Goal: Information Seeking & Learning: Learn about a topic

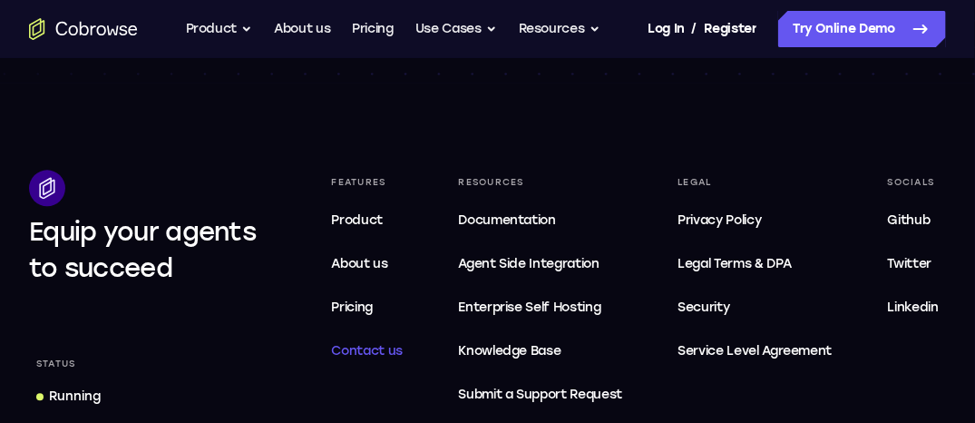
scroll to position [5805, 0]
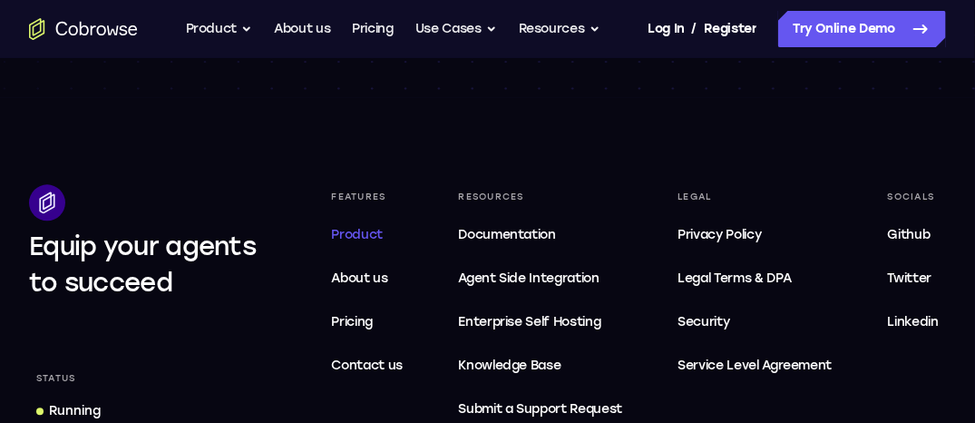
click at [359, 239] on span "Product" at bounding box center [358, 234] width 52 height 15
click at [355, 236] on span "Product" at bounding box center [358, 234] width 52 height 15
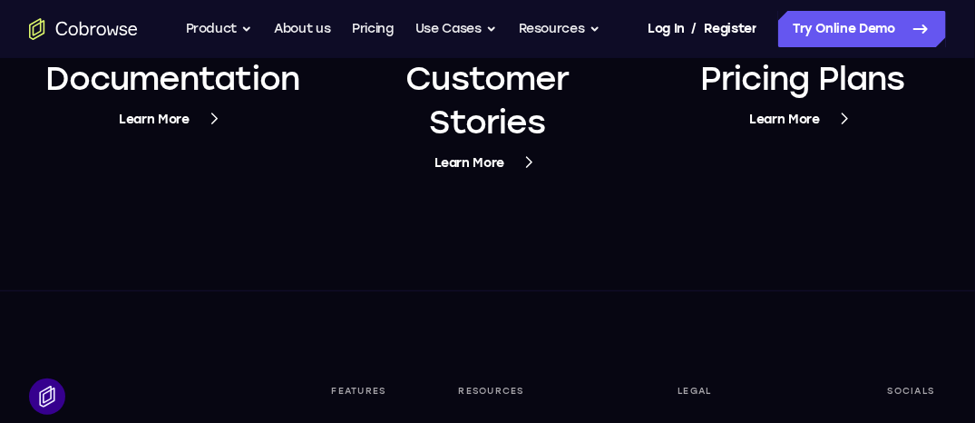
scroll to position [6893, 0]
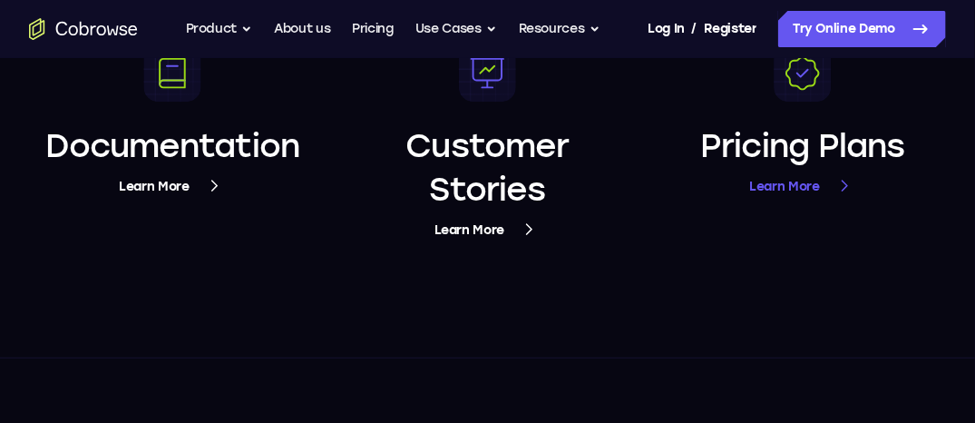
click at [781, 198] on span "Learn More" at bounding box center [802, 186] width 107 height 23
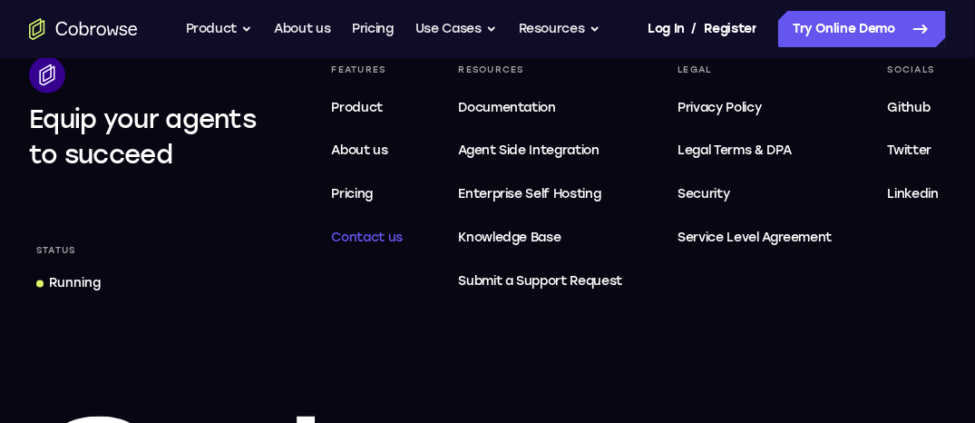
scroll to position [3175, 0]
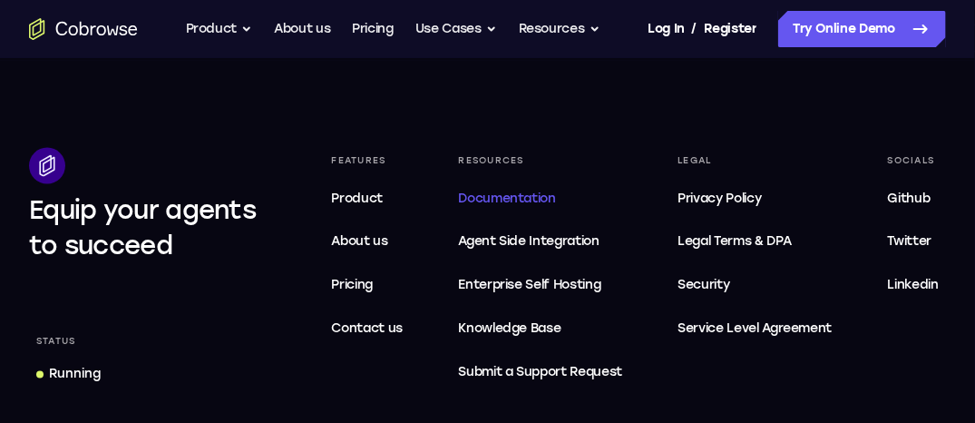
click at [552, 204] on link "Documentation" at bounding box center [540, 199] width 179 height 36
